Goal: Feedback & Contribution: Contribute content

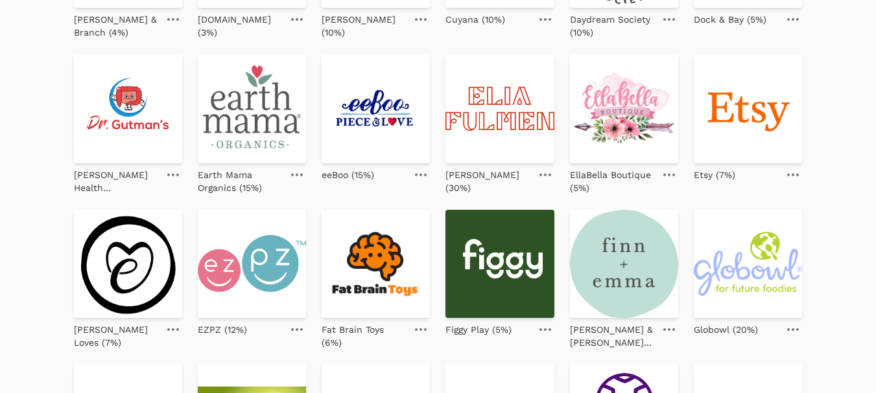
scroll to position [454, 0]
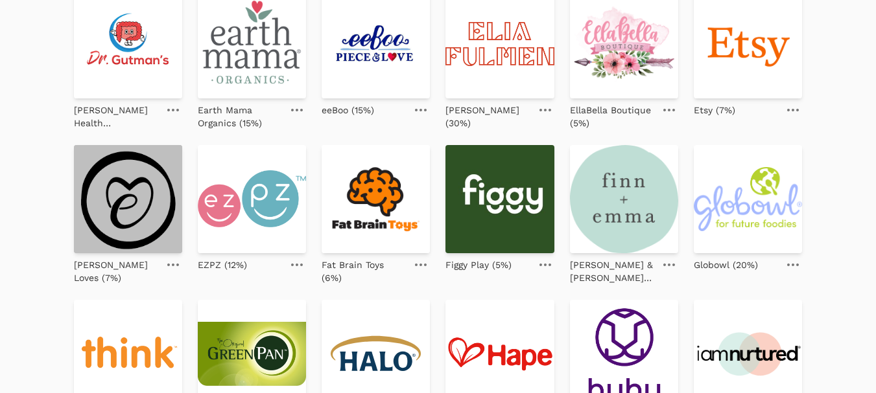
click at [114, 205] on img at bounding box center [128, 199] width 108 height 108
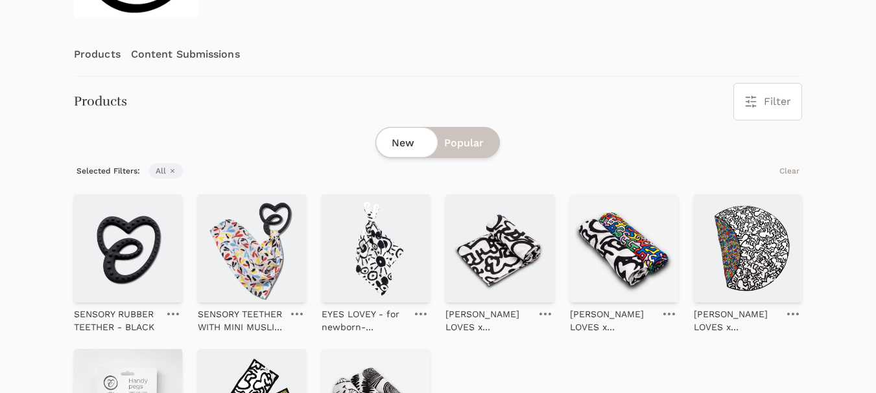
scroll to position [193, 0]
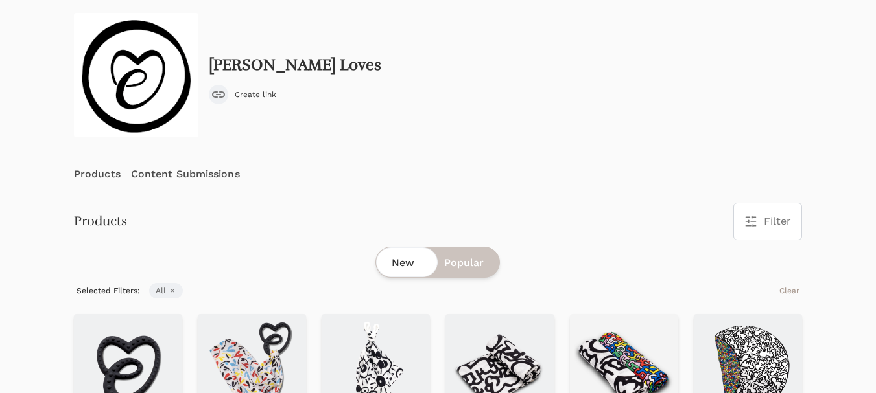
click at [192, 171] on link "Content Submissions" at bounding box center [185, 174] width 109 height 43
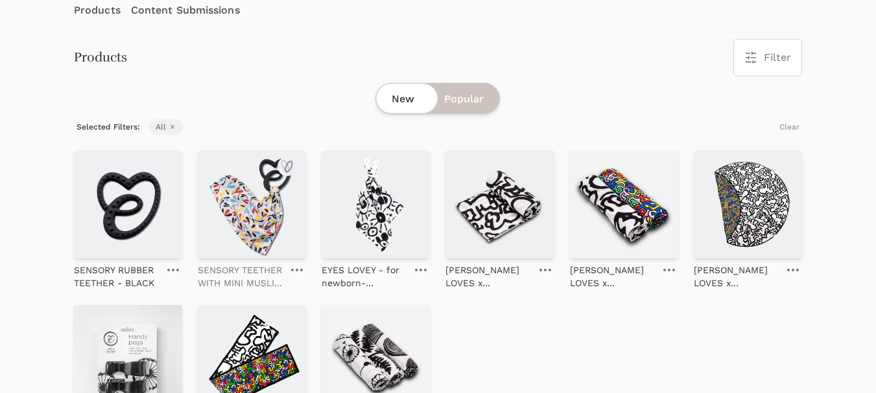
scroll to position [259, 0]
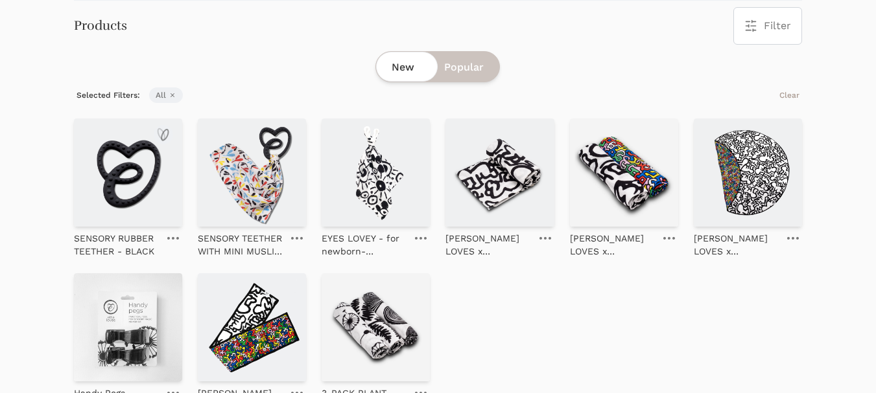
click at [123, 193] on img at bounding box center [128, 173] width 108 height 108
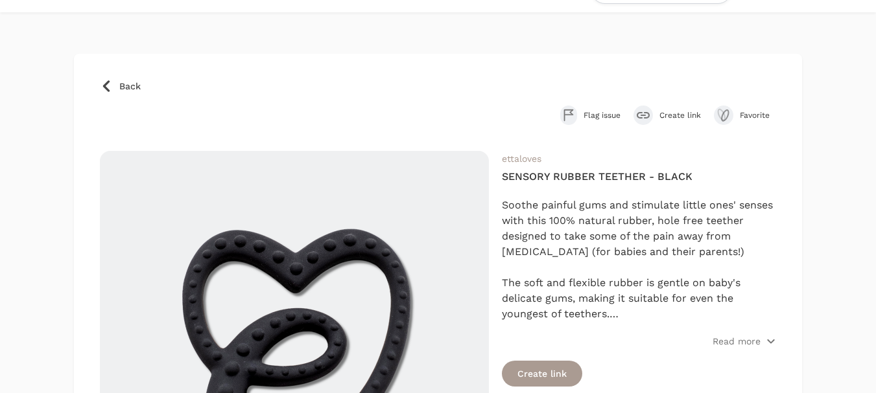
scroll to position [65, 0]
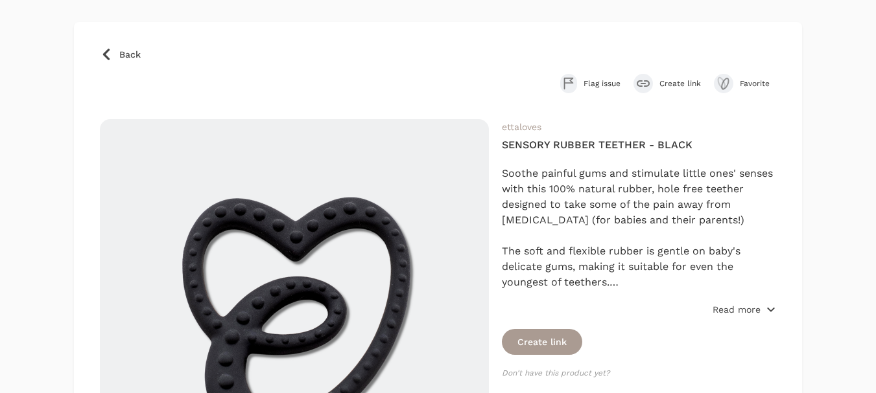
click at [743, 312] on p "Read more" at bounding box center [736, 309] width 48 height 13
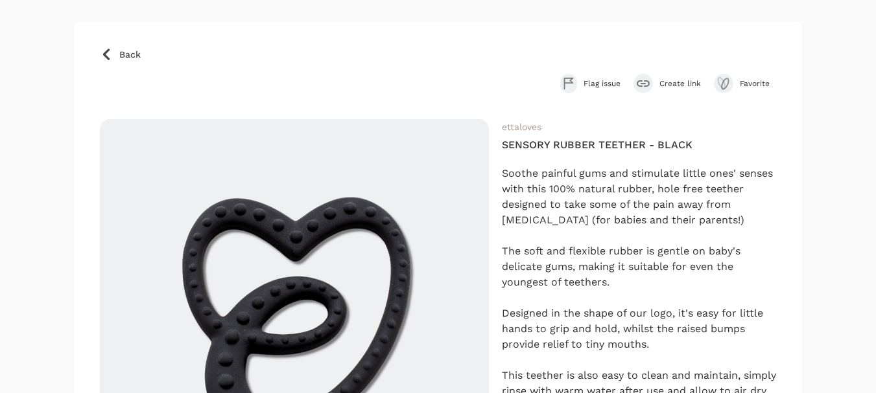
click at [683, 82] on span "Create link" at bounding box center [679, 83] width 41 height 10
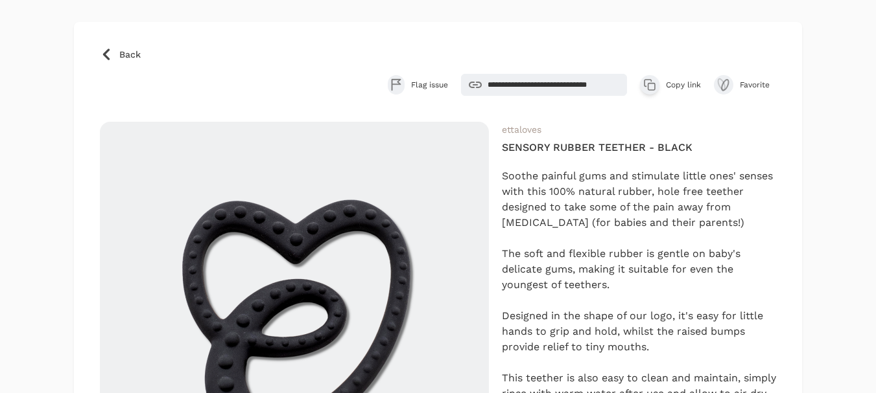
click at [683, 86] on span "Copy link" at bounding box center [683, 85] width 35 height 10
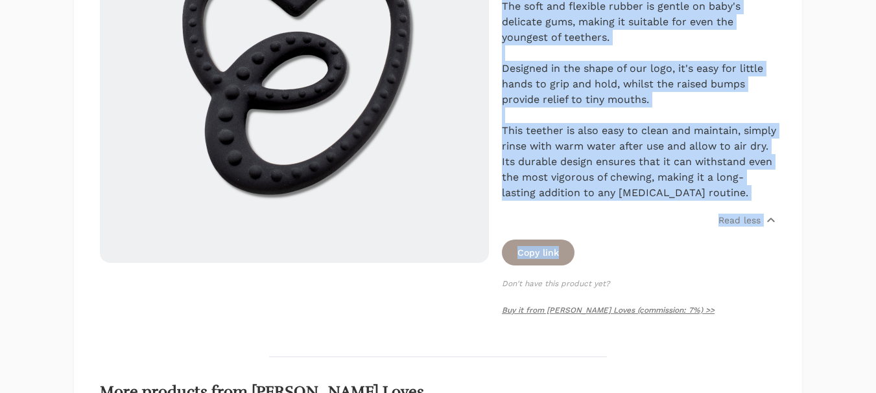
scroll to position [324, 0]
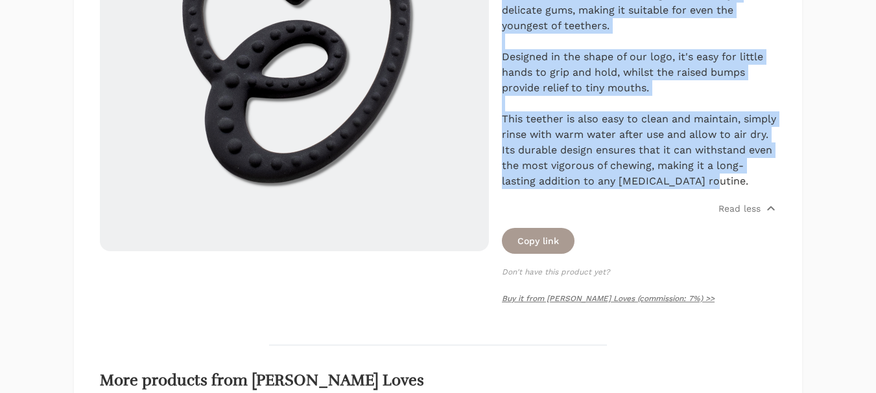
drag, startPoint x: 503, startPoint y: 174, endPoint x: 788, endPoint y: 180, distance: 285.2
click at [788, 180] on div "**********" at bounding box center [438, 180] width 728 height 835
copy div "Soothe painful gums and stimulate little ones' senses with this 100% natural ru…"
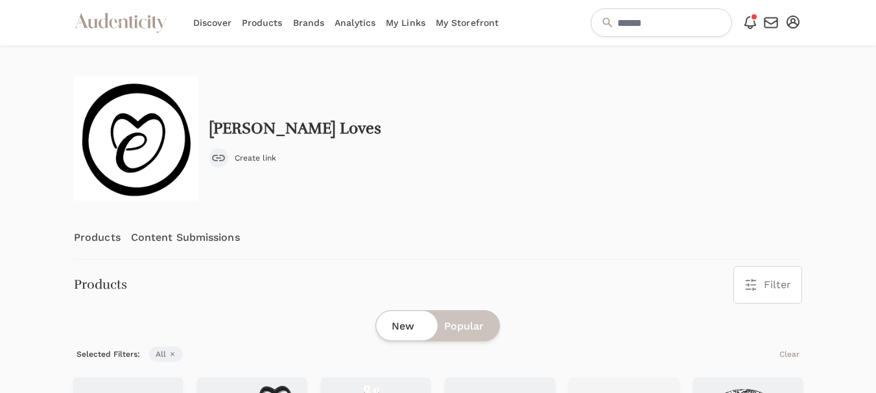
click at [172, 235] on link "Content Submissions" at bounding box center [185, 237] width 109 height 43
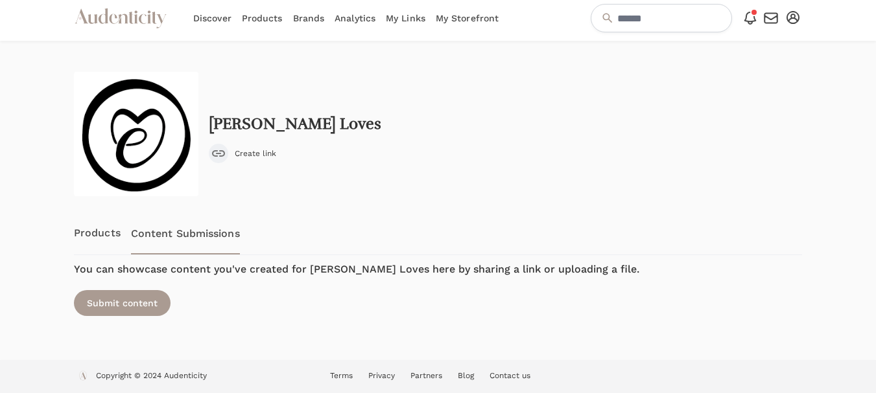
scroll to position [5, 0]
click at [147, 303] on div "Submit content" at bounding box center [122, 303] width 97 height 26
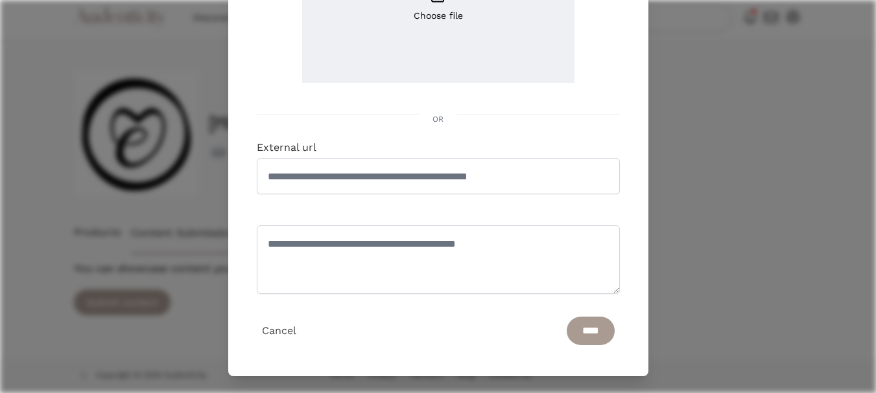
scroll to position [224, 0]
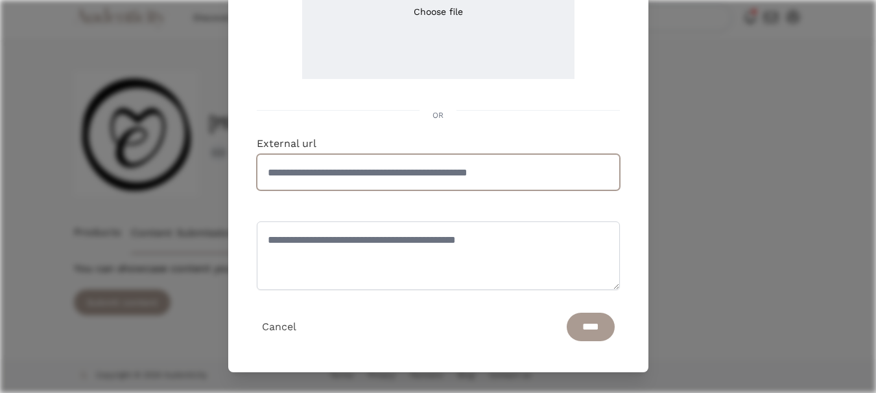
click at [379, 174] on input "External url" at bounding box center [438, 172] width 363 height 36
paste input "**********"
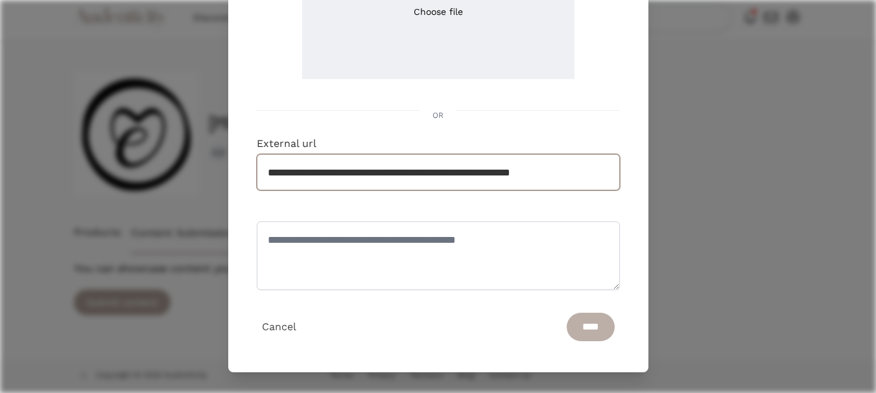
type input "**********"
click at [577, 327] on input "****" at bounding box center [590, 327] width 48 height 29
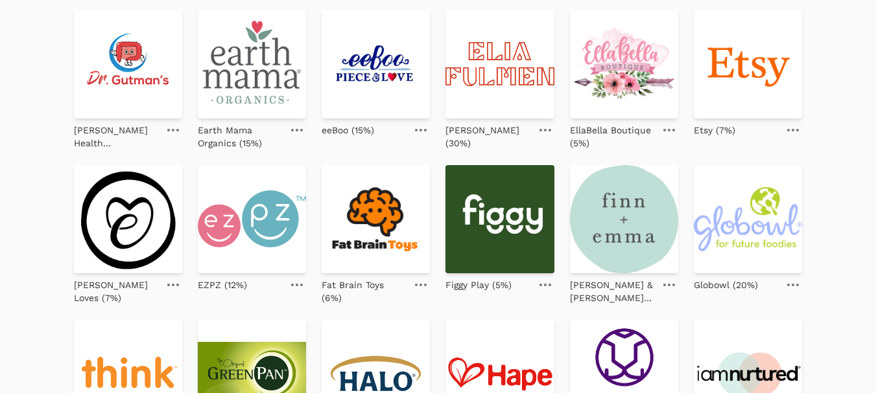
scroll to position [454, 0]
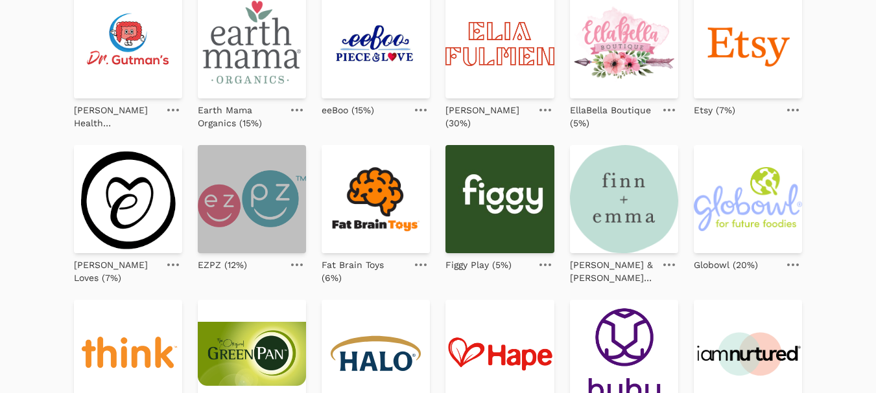
click at [237, 203] on img at bounding box center [252, 199] width 108 height 108
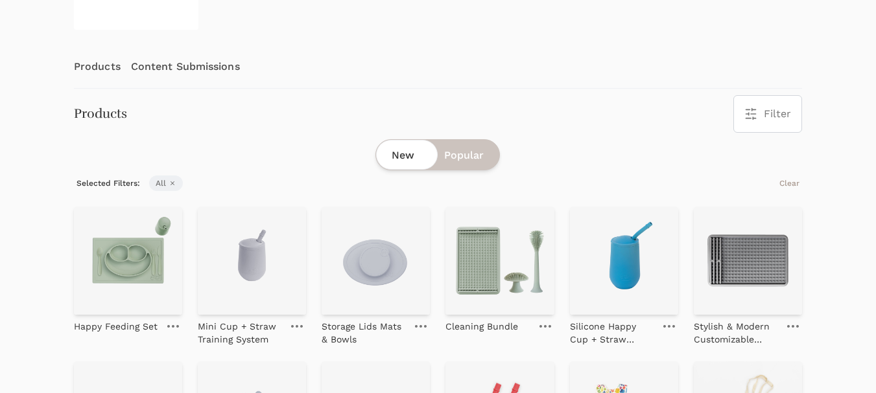
scroll to position [194, 0]
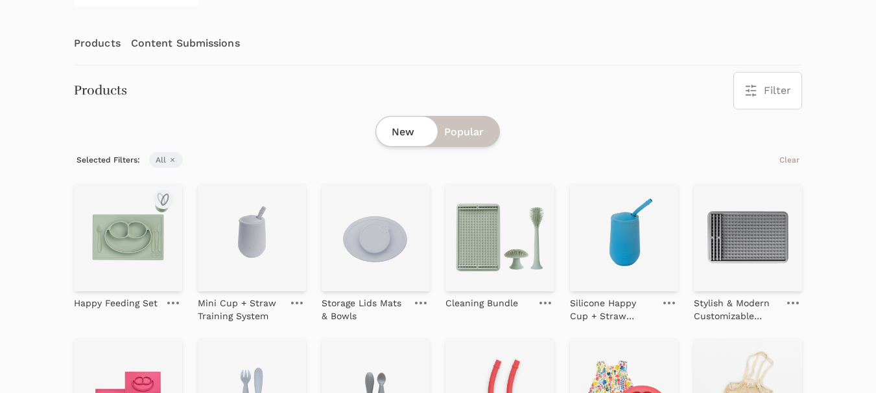
click at [105, 228] on img at bounding box center [128, 237] width 108 height 108
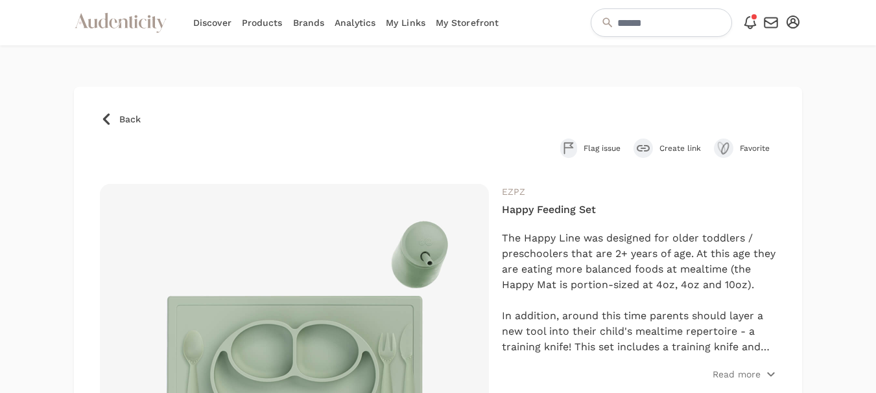
scroll to position [65, 0]
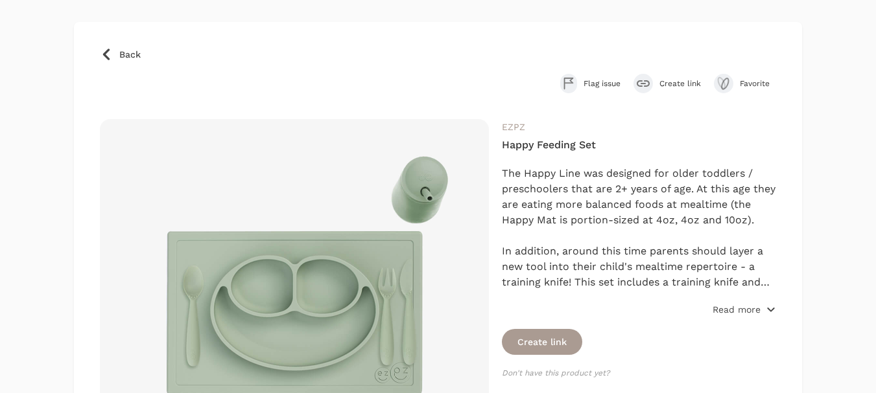
click at [733, 313] on p "Read more" at bounding box center [736, 309] width 48 height 13
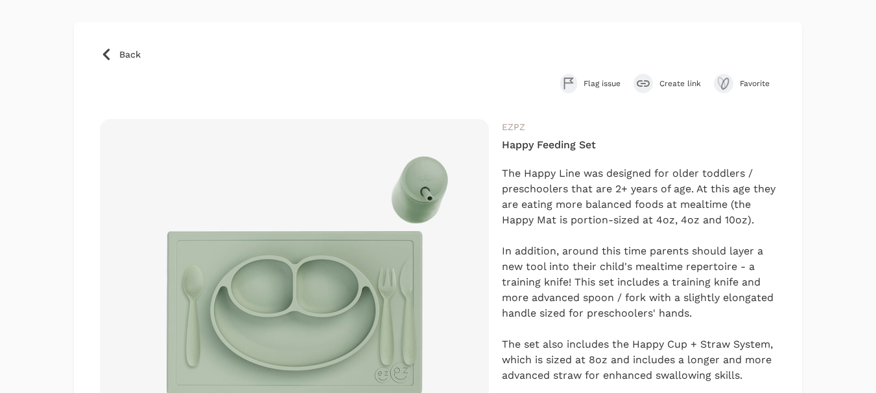
click at [680, 78] on button "Create link" at bounding box center [666, 83] width 67 height 19
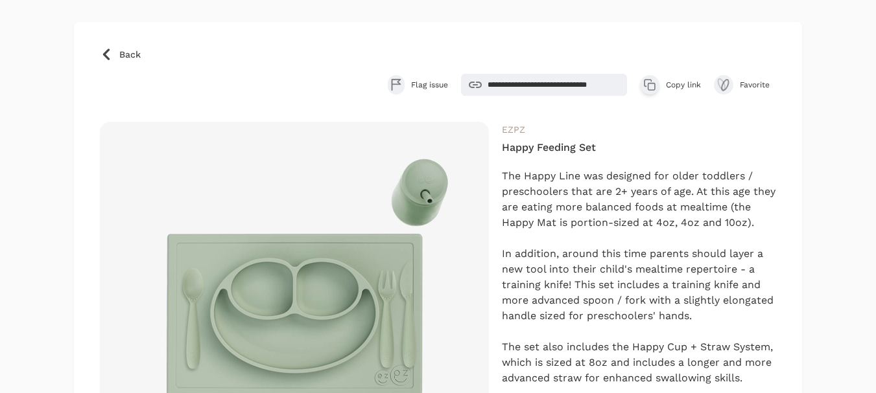
click at [674, 82] on span "Copy link" at bounding box center [683, 85] width 35 height 10
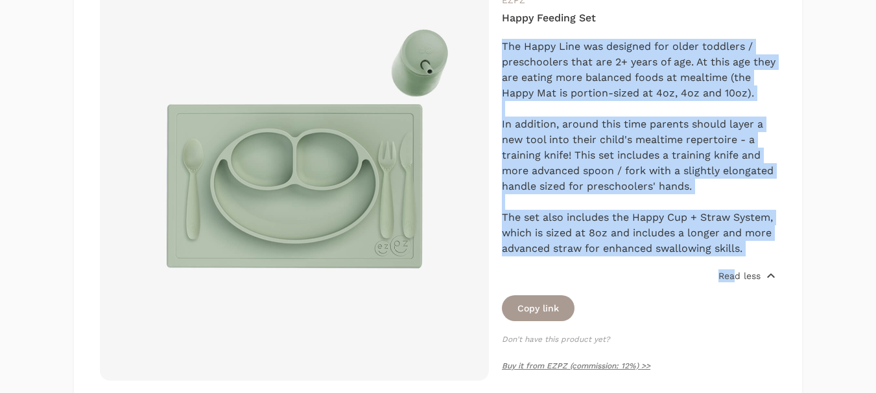
scroll to position [259, 0]
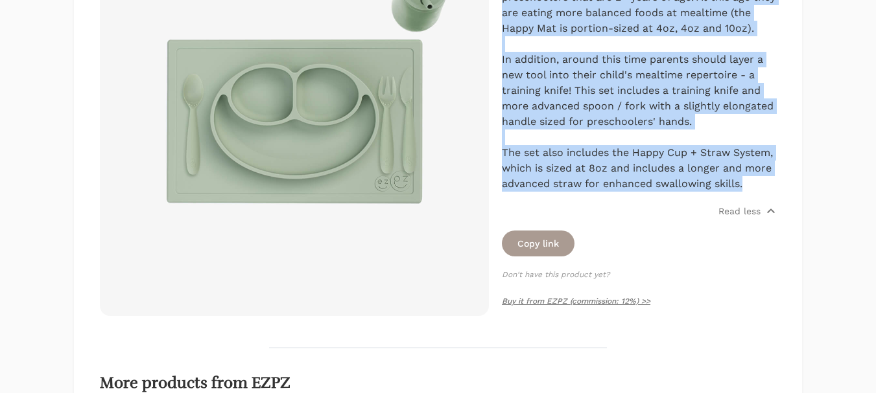
drag, startPoint x: 504, startPoint y: 174, endPoint x: 769, endPoint y: 181, distance: 265.2
click at [769, 181] on div "The Happy Line was designed for older toddlers / preschoolers that are 2+ years…" at bounding box center [639, 83] width 274 height 218
copy div "The Happy Line was designed for older toddlers / preschoolers that are 2+ years…"
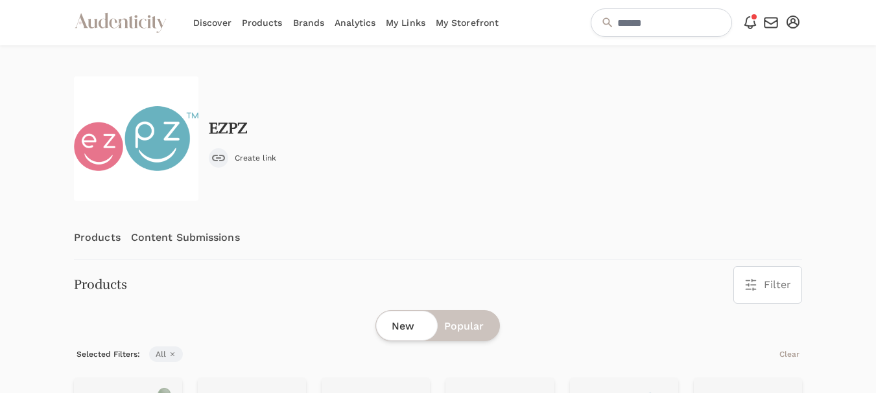
click at [170, 233] on link "Content Submissions" at bounding box center [185, 237] width 109 height 43
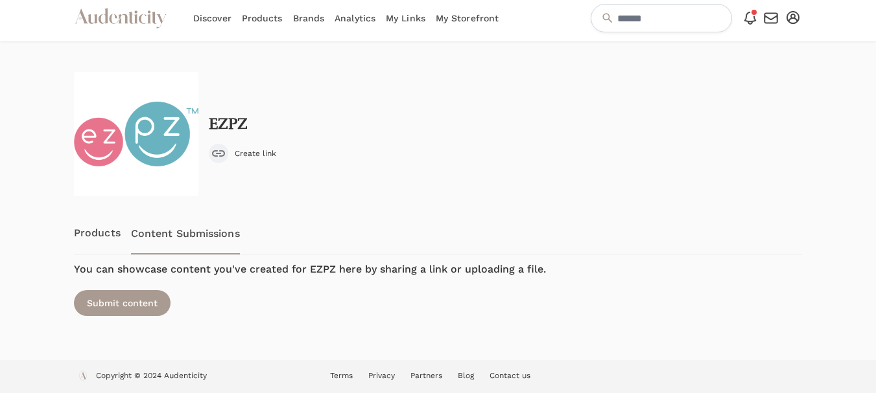
scroll to position [5, 0]
click at [138, 299] on div "Submit content" at bounding box center [122, 303] width 97 height 26
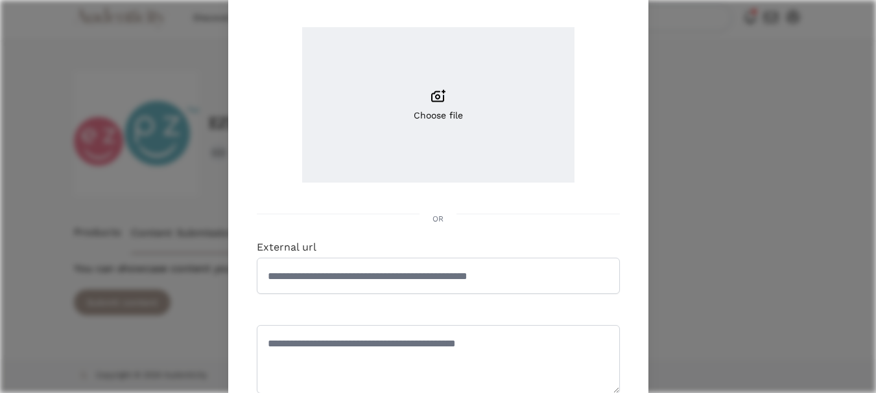
scroll to position [194, 0]
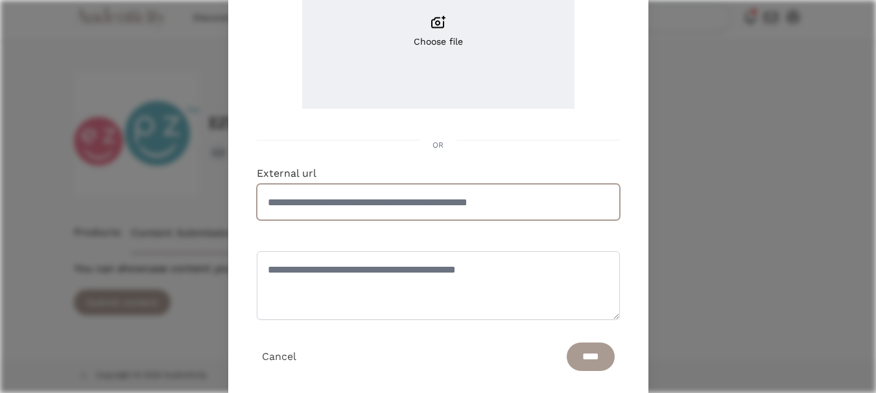
click at [366, 207] on input "External url" at bounding box center [438, 202] width 363 height 36
paste input "**********"
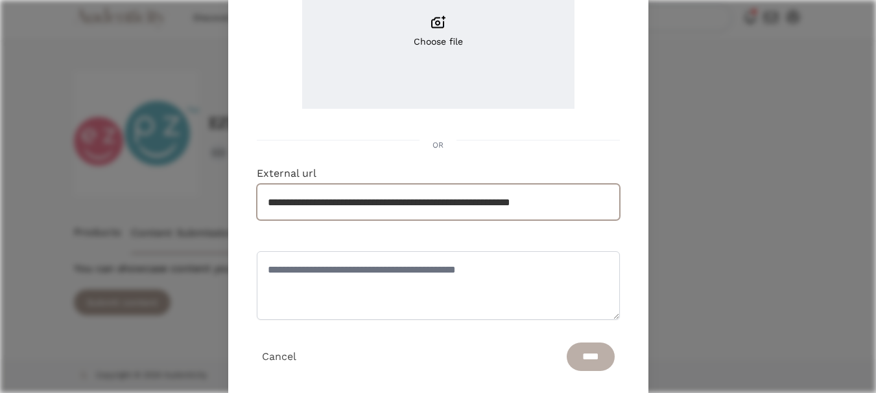
type input "**********"
click at [585, 355] on input "****" at bounding box center [590, 357] width 48 height 29
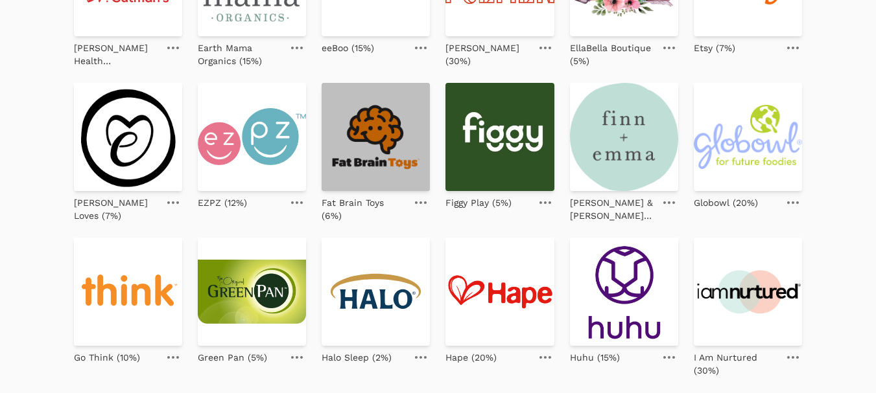
scroll to position [519, 0]
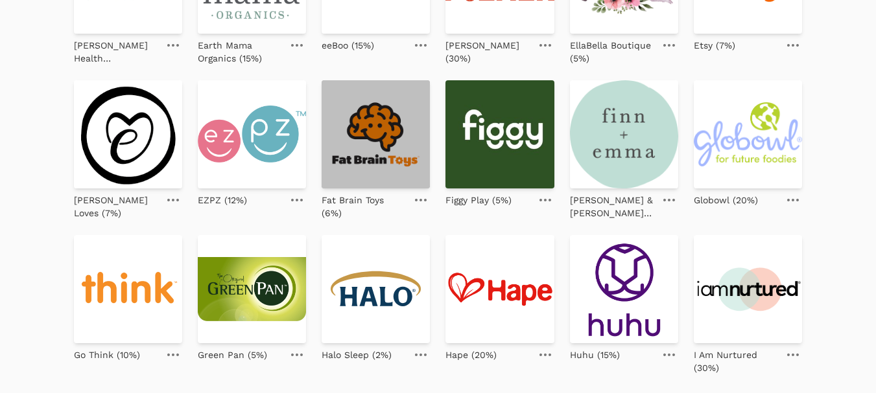
click at [367, 144] on img at bounding box center [375, 134] width 108 height 108
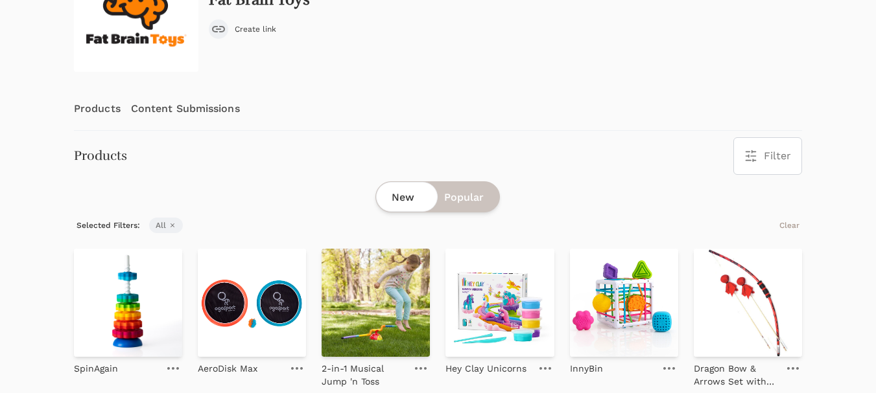
scroll to position [130, 0]
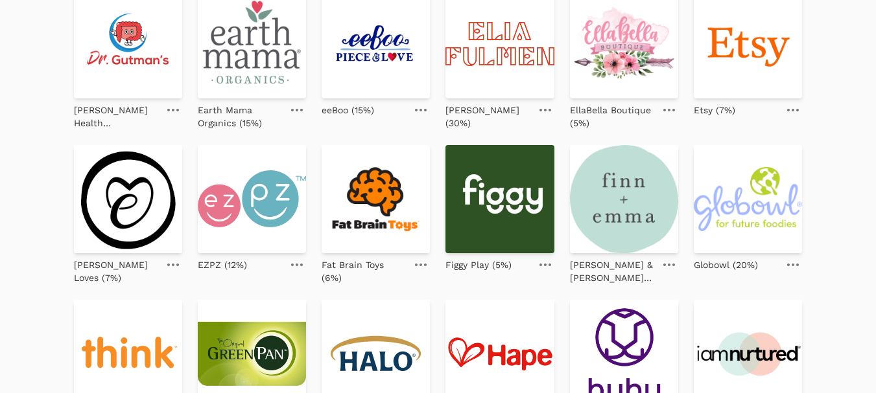
scroll to position [519, 0]
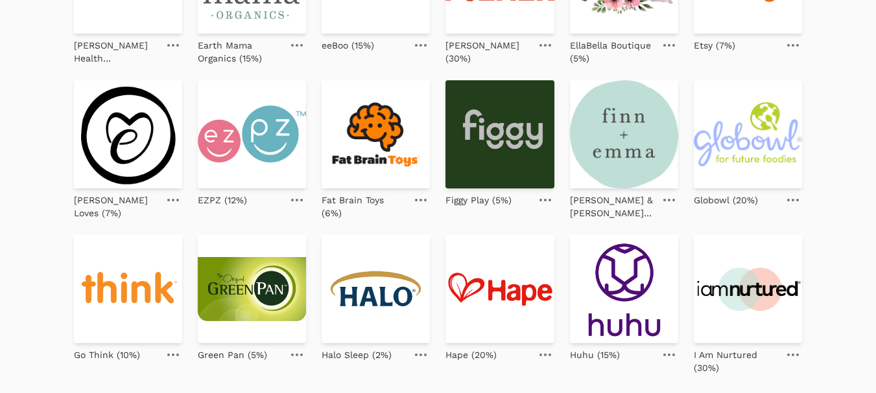
click at [509, 135] on img at bounding box center [499, 134] width 108 height 108
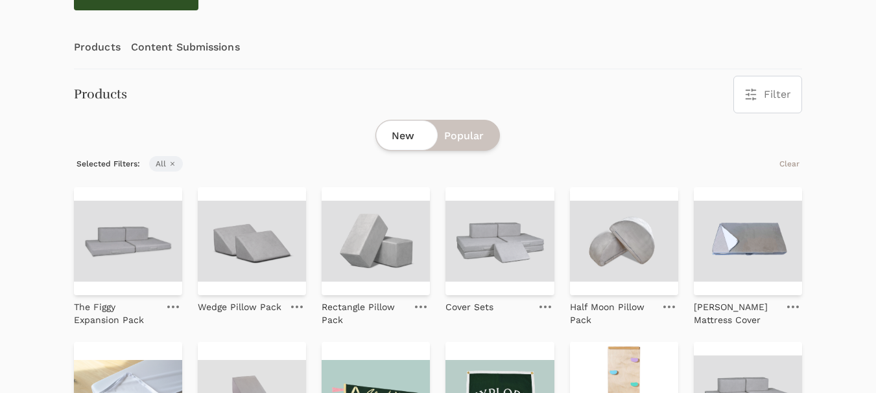
scroll to position [259, 0]
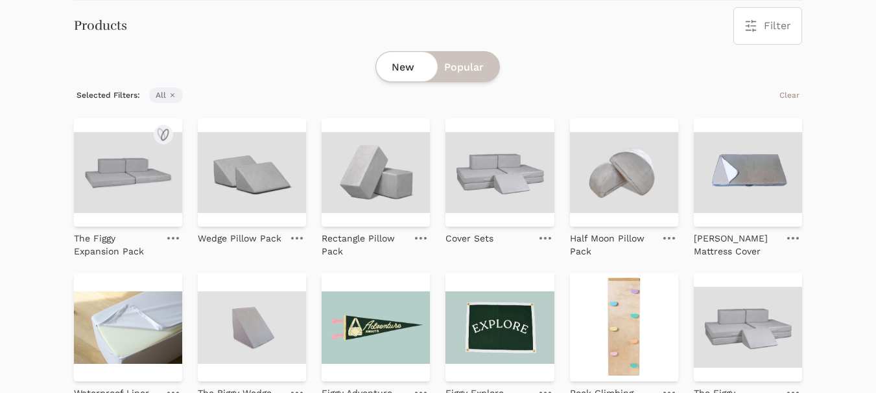
click at [123, 169] on img at bounding box center [128, 173] width 108 height 108
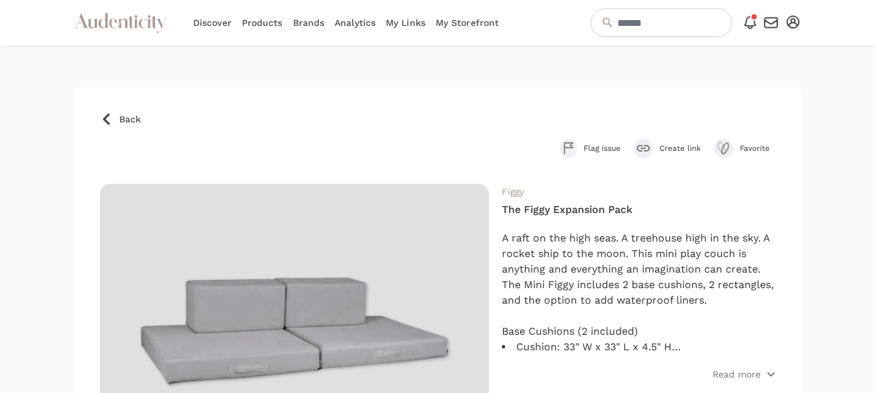
click at [676, 145] on span "Create link" at bounding box center [679, 148] width 41 height 10
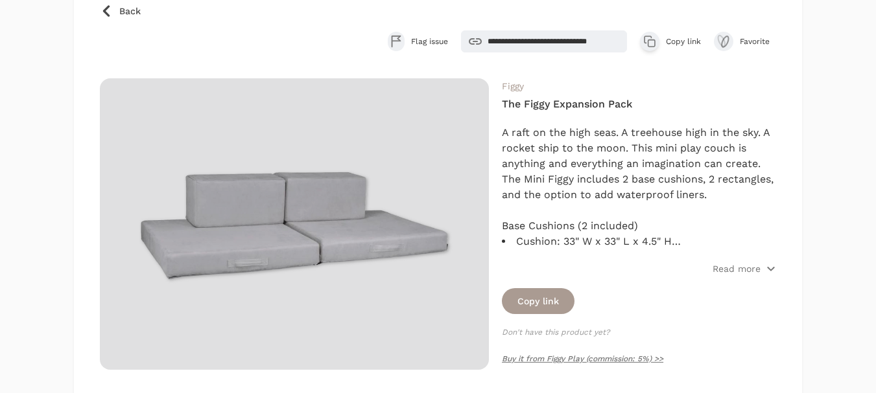
scroll to position [130, 0]
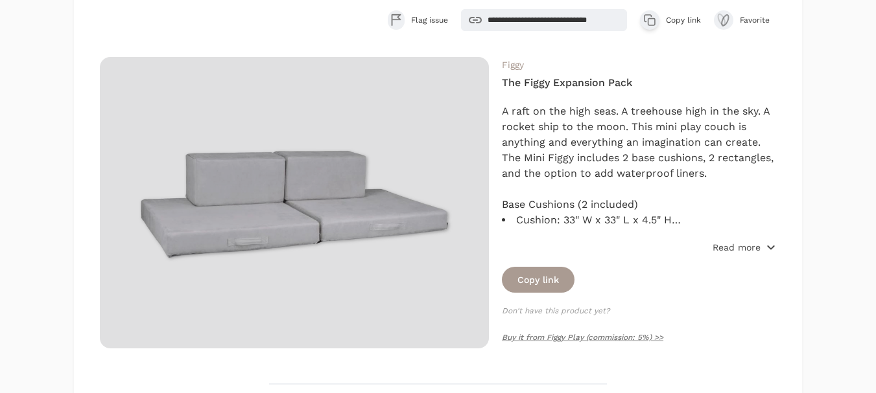
click at [741, 249] on p "Read more" at bounding box center [736, 247] width 48 height 13
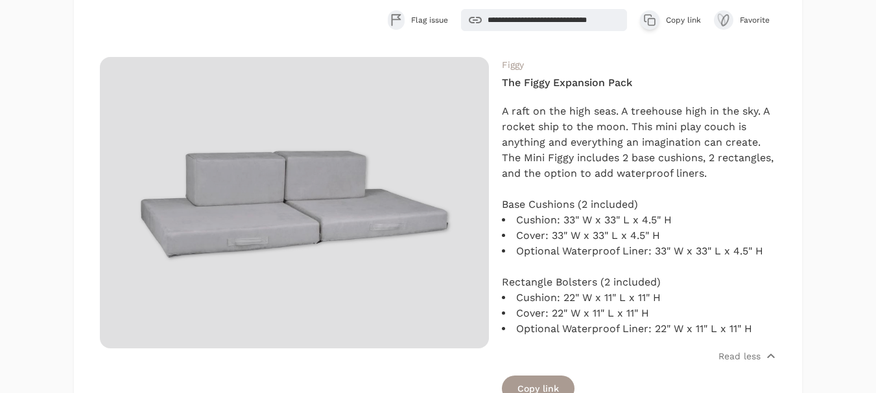
click at [684, 18] on span "Copy link" at bounding box center [683, 20] width 35 height 10
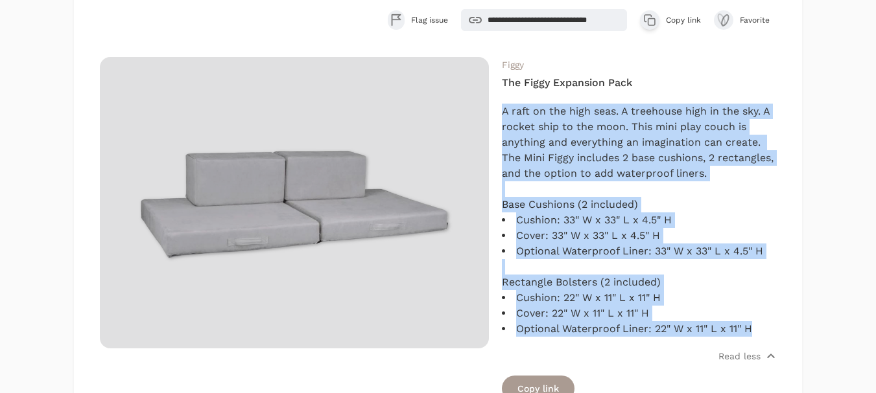
drag, startPoint x: 502, startPoint y: 111, endPoint x: 763, endPoint y: 328, distance: 339.7
click at [763, 328] on div "A raft on the high seas. A treehouse high in the sky. A rocket ship to the moon…" at bounding box center [639, 220] width 274 height 233
copy div "A raft on the high seas. A treehouse high in the sky. A rocket ship to the moon…"
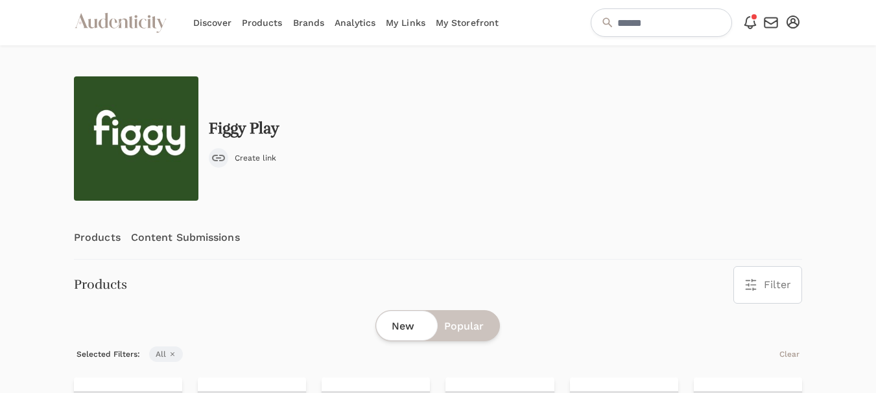
scroll to position [65, 0]
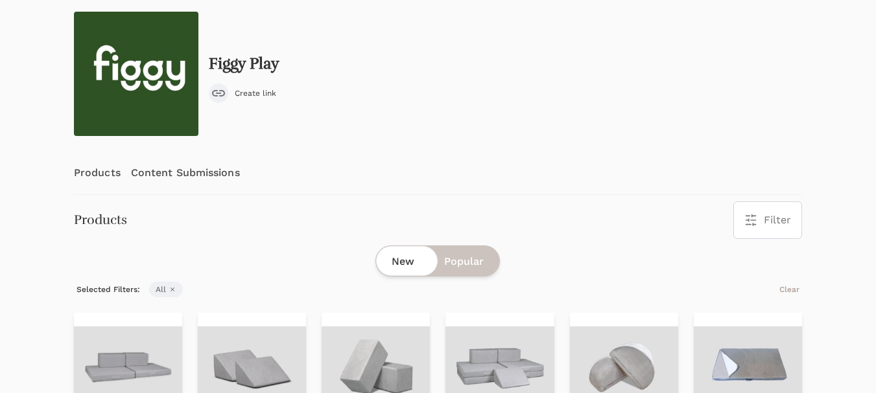
click at [176, 172] on link "Content Submissions" at bounding box center [185, 173] width 109 height 43
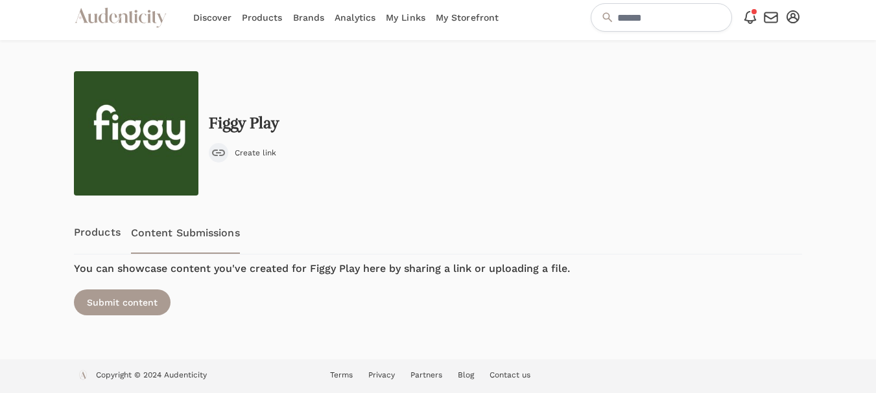
scroll to position [5, 0]
click at [148, 298] on div "Submit content" at bounding box center [122, 303] width 97 height 26
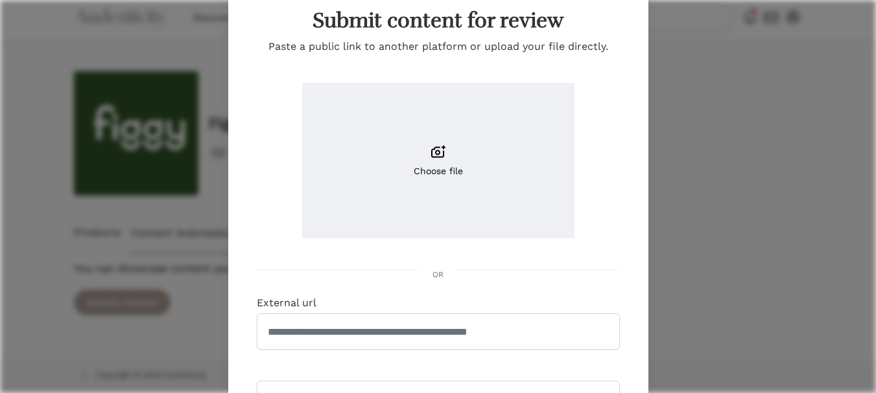
scroll to position [194, 0]
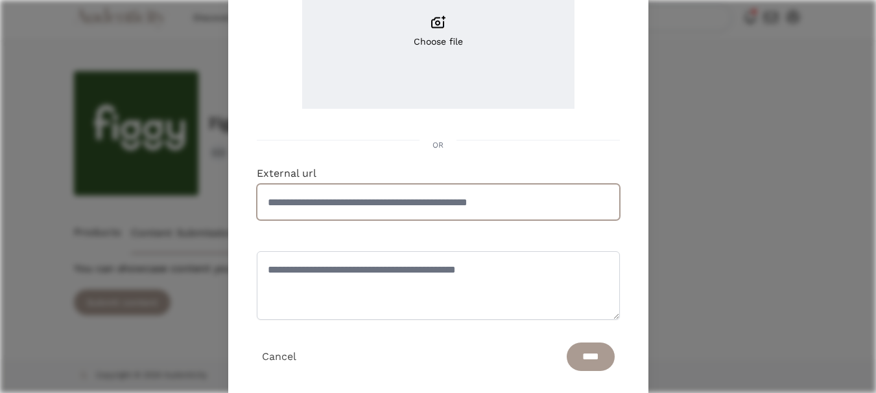
click at [391, 200] on input "External url" at bounding box center [438, 202] width 363 height 36
paste input "**********"
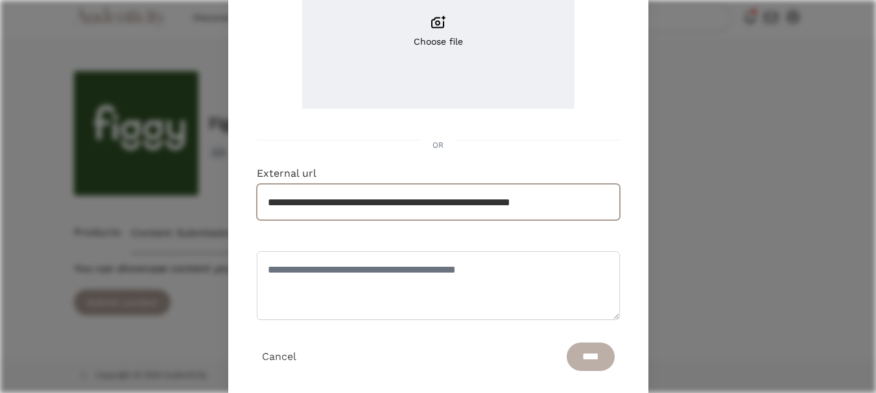
type input "**********"
click at [592, 354] on input "****" at bounding box center [590, 357] width 48 height 29
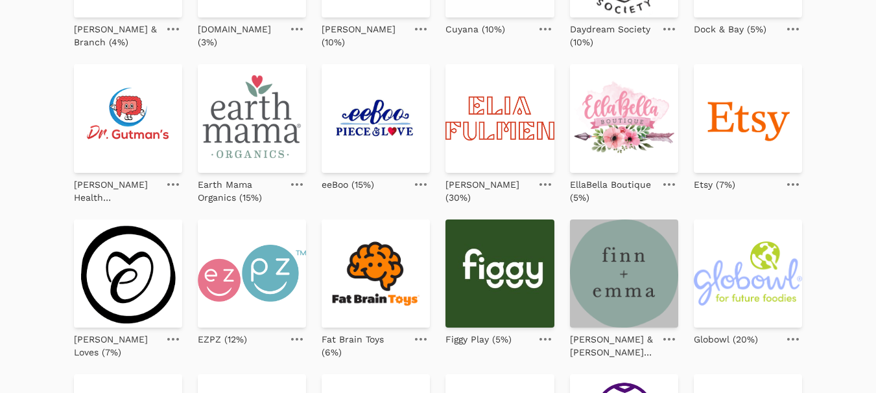
scroll to position [454, 0]
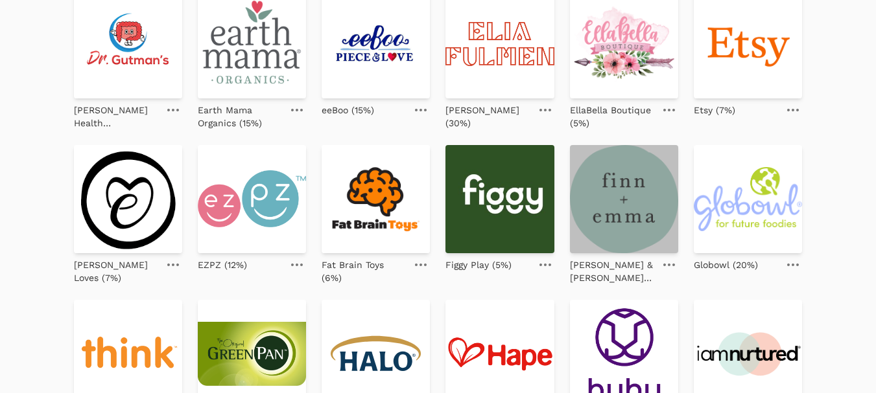
click at [632, 228] on img at bounding box center [624, 199] width 108 height 108
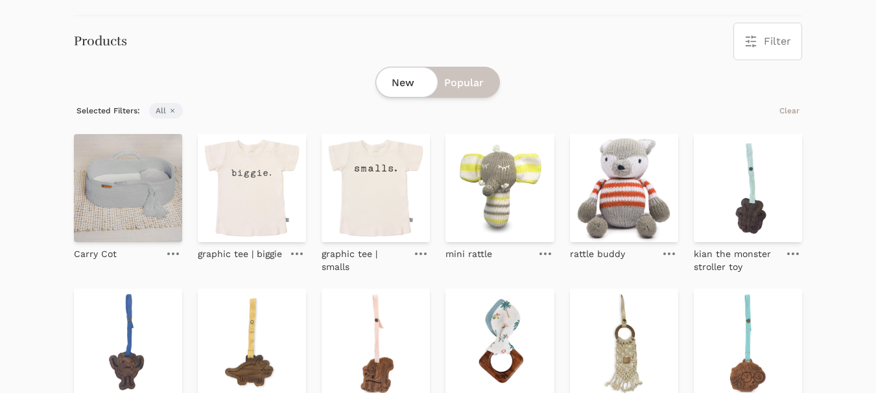
scroll to position [259, 0]
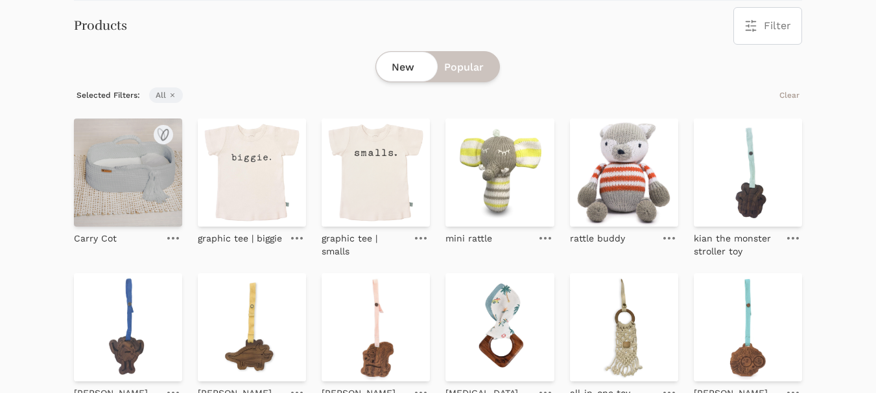
click at [109, 169] on img at bounding box center [128, 173] width 108 height 108
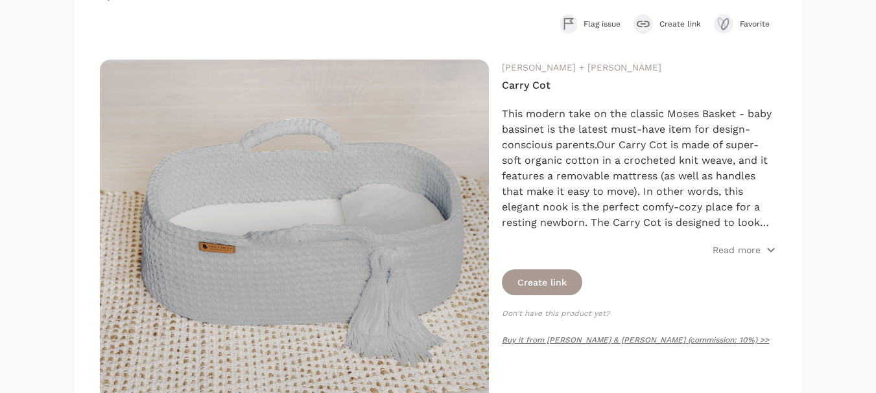
scroll to position [130, 0]
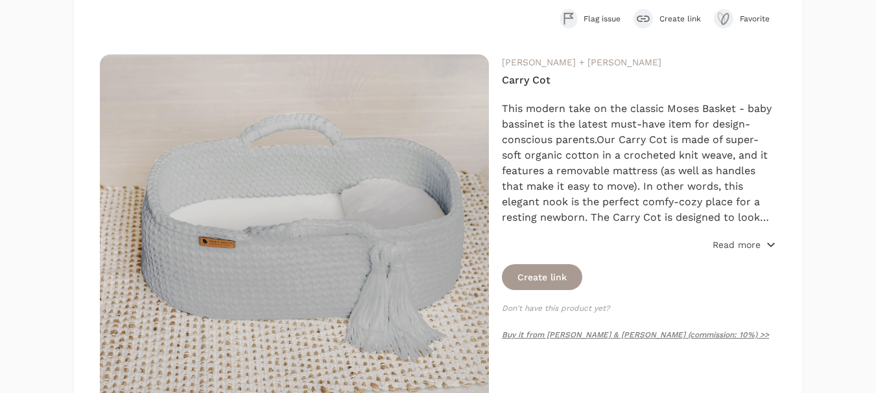
click at [735, 250] on p "Read more" at bounding box center [736, 245] width 48 height 13
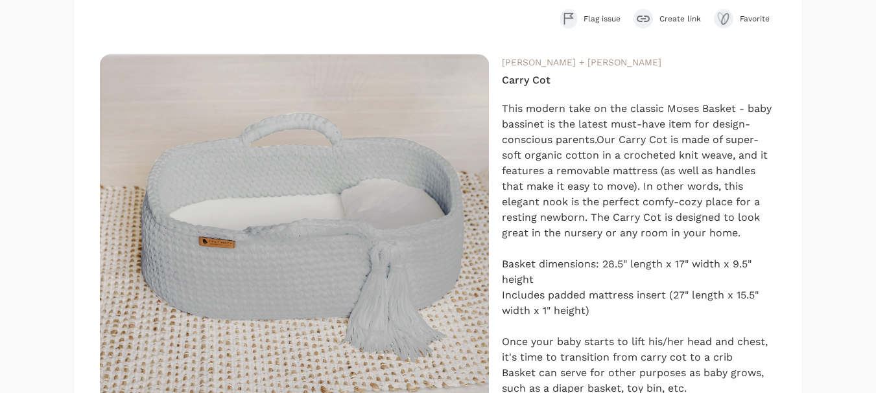
click at [677, 15] on span "Create link" at bounding box center [679, 19] width 41 height 10
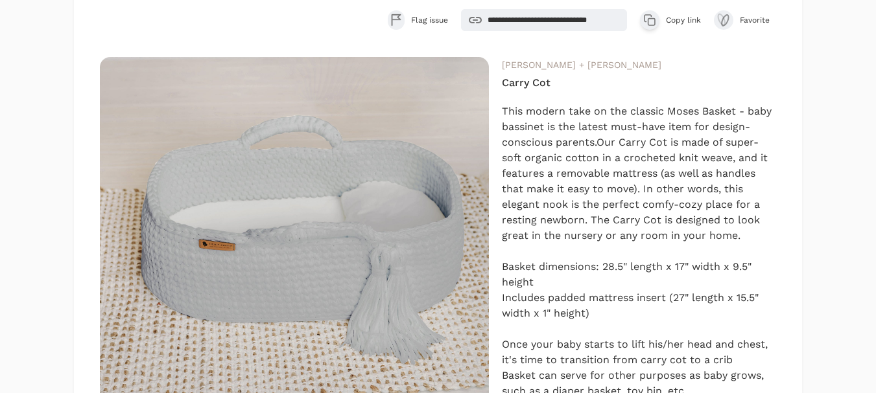
click at [680, 19] on span "Copy link" at bounding box center [683, 20] width 35 height 10
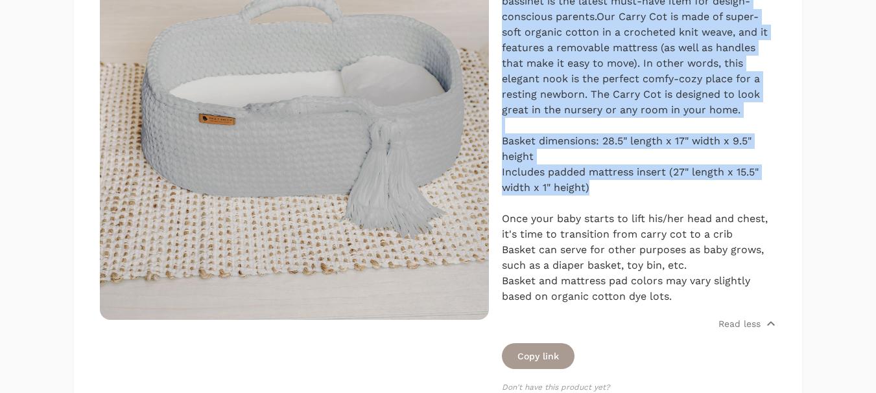
scroll to position [259, 0]
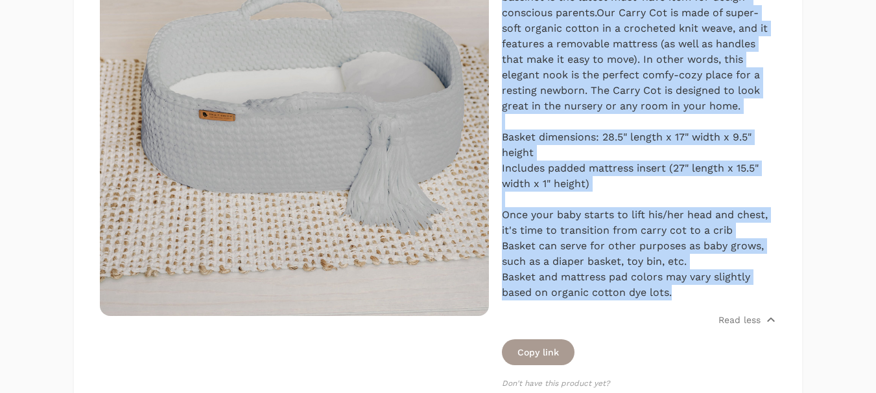
drag, startPoint x: 504, startPoint y: 104, endPoint x: 741, endPoint y: 292, distance: 302.6
click at [741, 292] on div "This modern take on the classic Moses Basket - baby bassinet is the latest must…" at bounding box center [639, 137] width 274 height 327
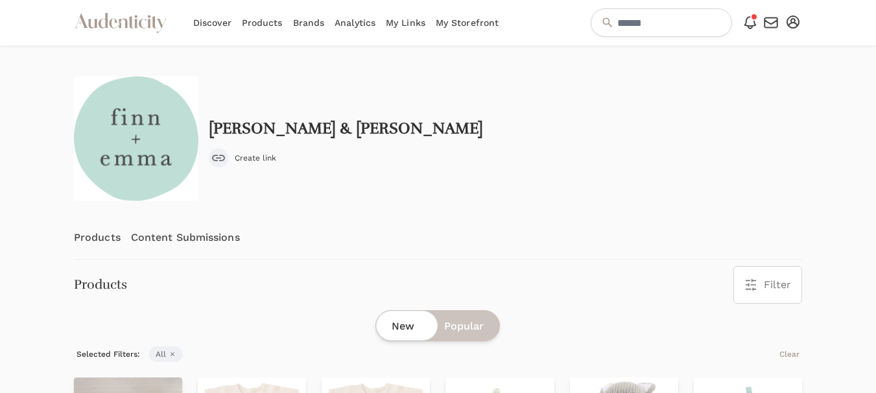
click at [205, 233] on link "Content Submissions" at bounding box center [185, 237] width 109 height 43
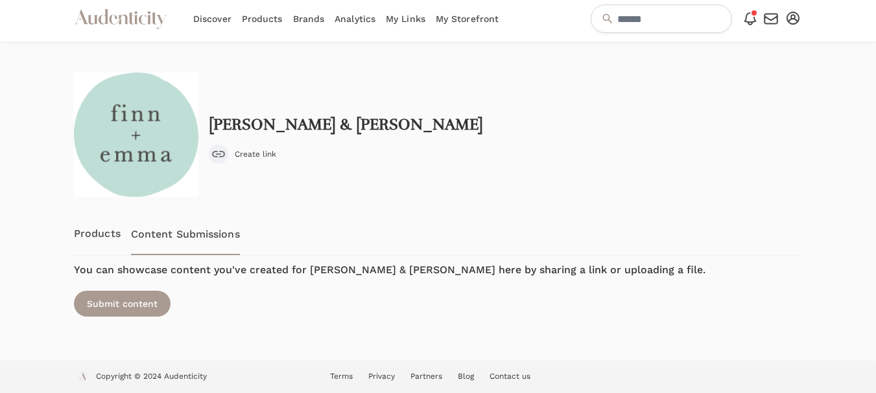
scroll to position [5, 0]
click at [126, 303] on div "Submit content" at bounding box center [122, 303] width 97 height 26
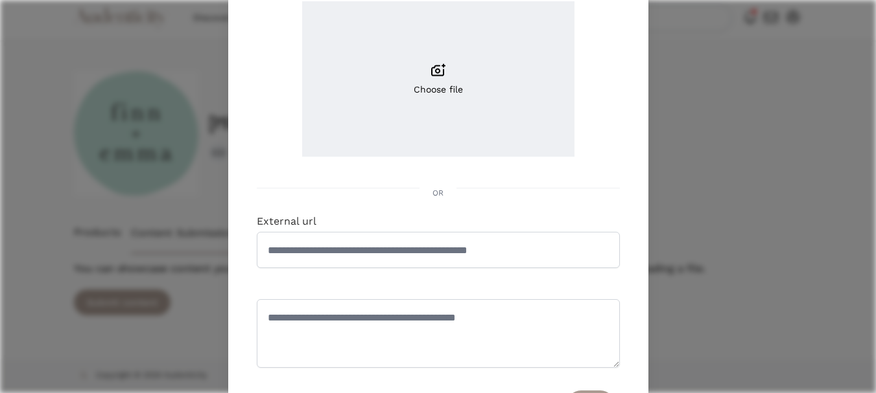
scroll to position [194, 0]
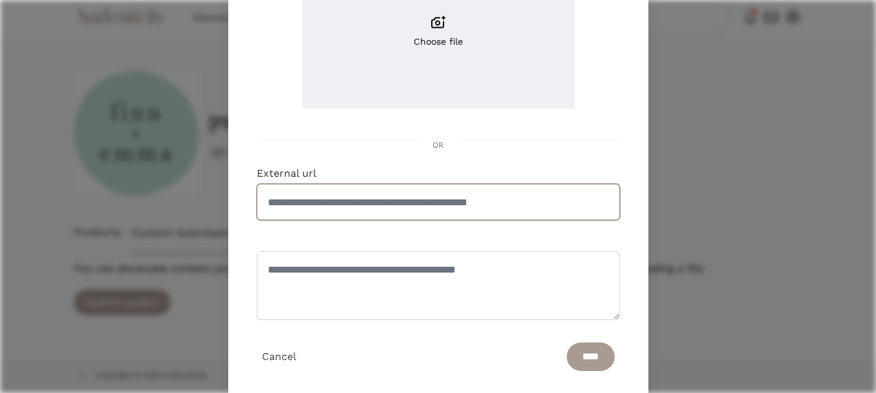
click at [382, 201] on input "External url" at bounding box center [438, 202] width 363 height 36
paste input "**********"
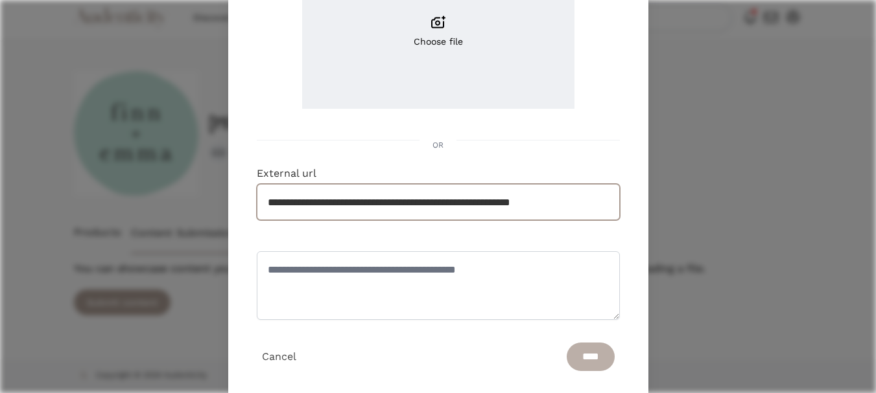
type input "**********"
click at [590, 356] on input "****" at bounding box center [590, 357] width 48 height 29
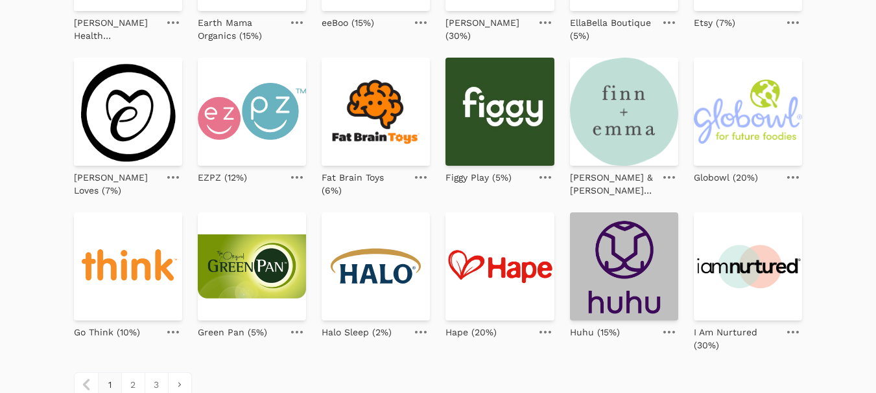
scroll to position [519, 0]
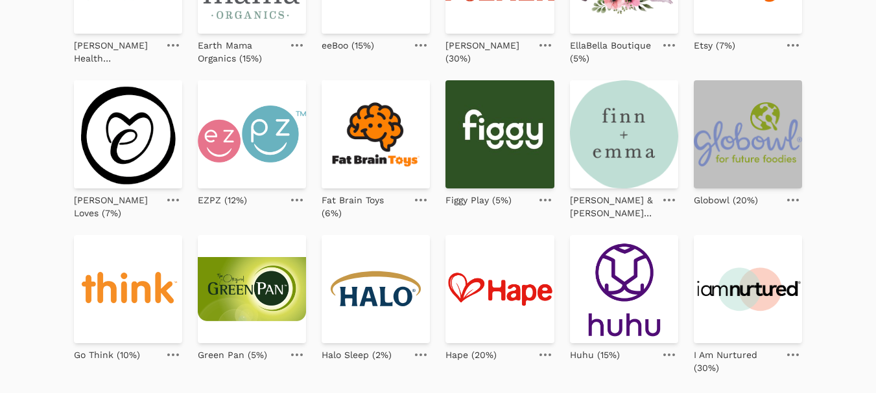
click at [738, 143] on img at bounding box center [748, 134] width 108 height 108
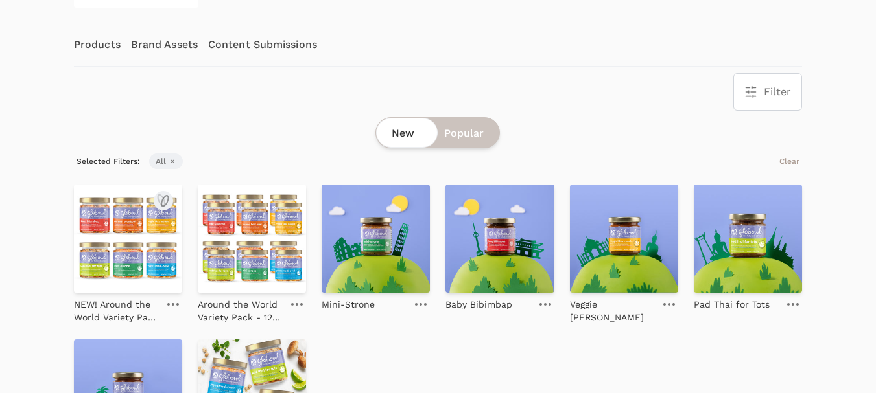
scroll to position [194, 0]
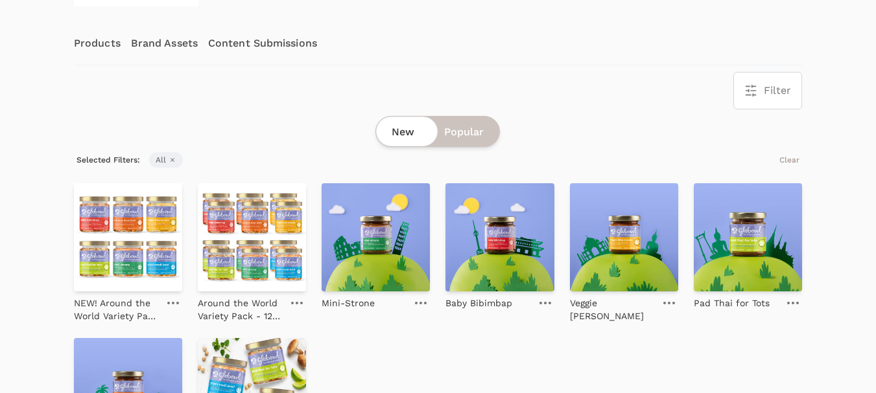
click at [275, 45] on link "Content Submissions" at bounding box center [262, 43] width 109 height 43
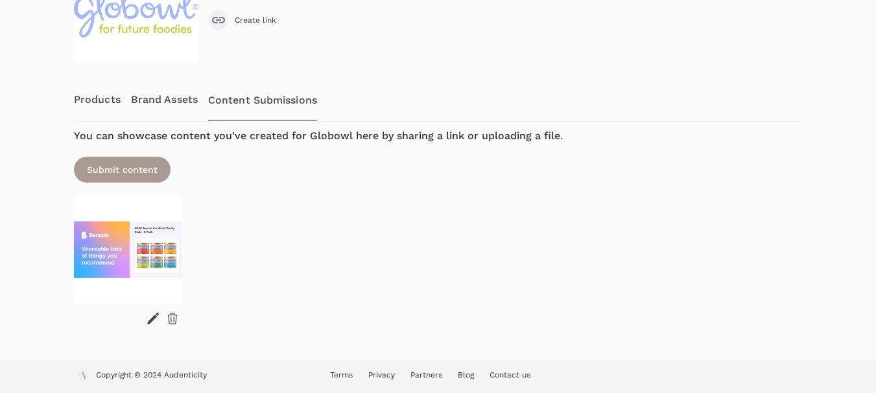
scroll to position [138, 0]
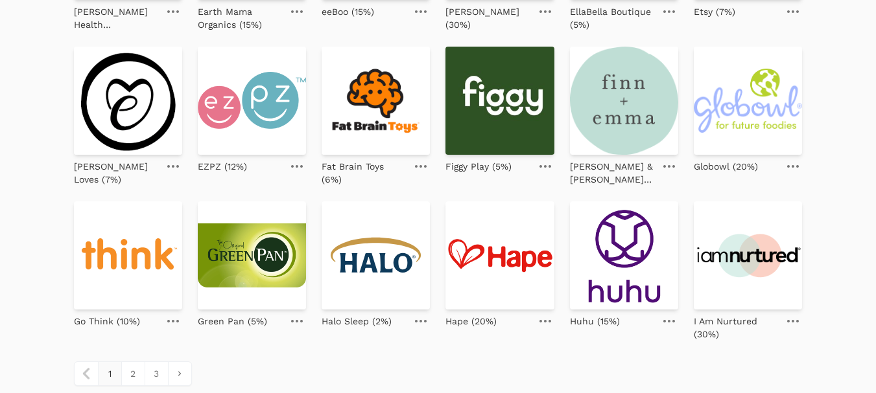
scroll to position [610, 0]
